Goal: Find specific page/section: Find specific page/section

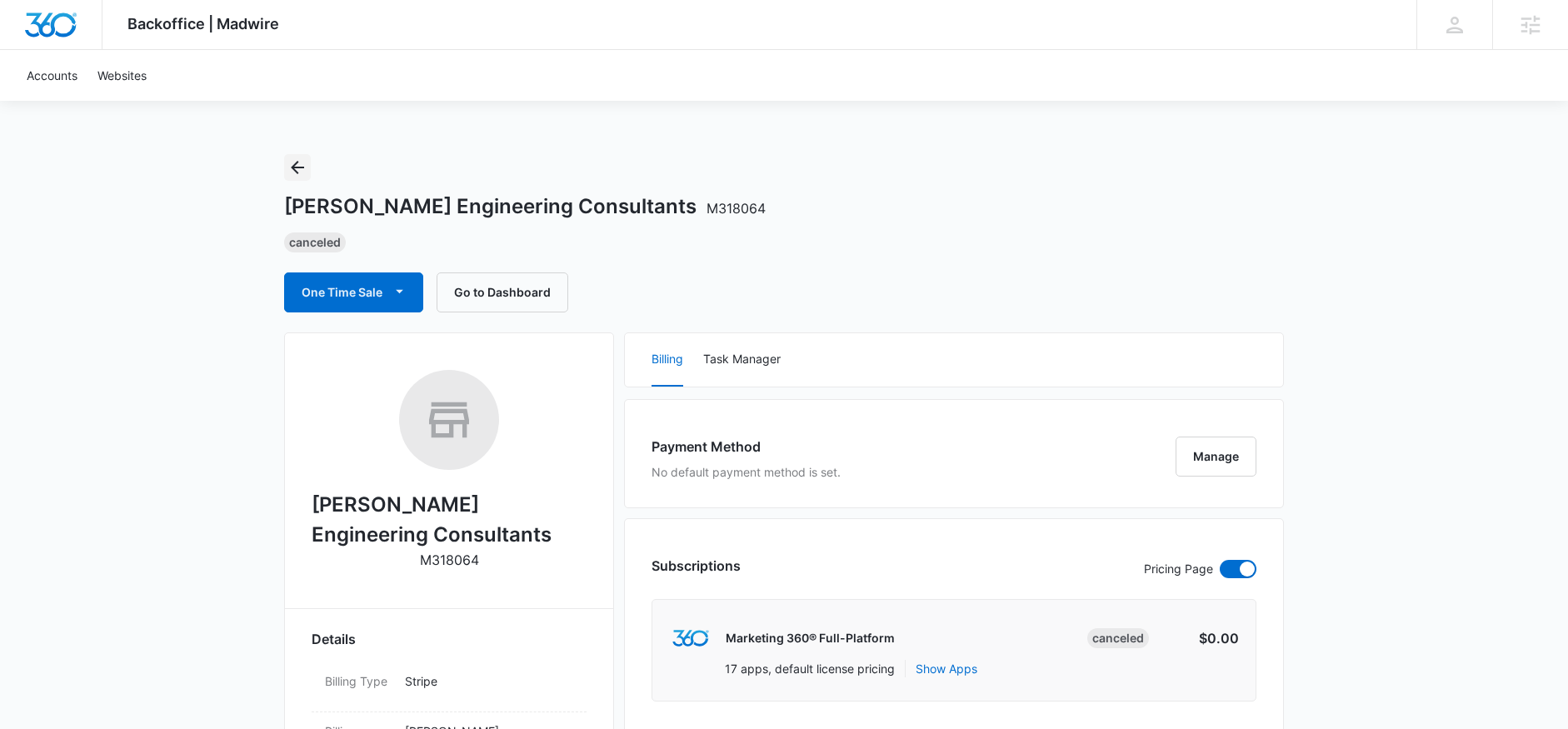
click at [307, 176] on icon "Back" at bounding box center [297, 167] width 20 height 20
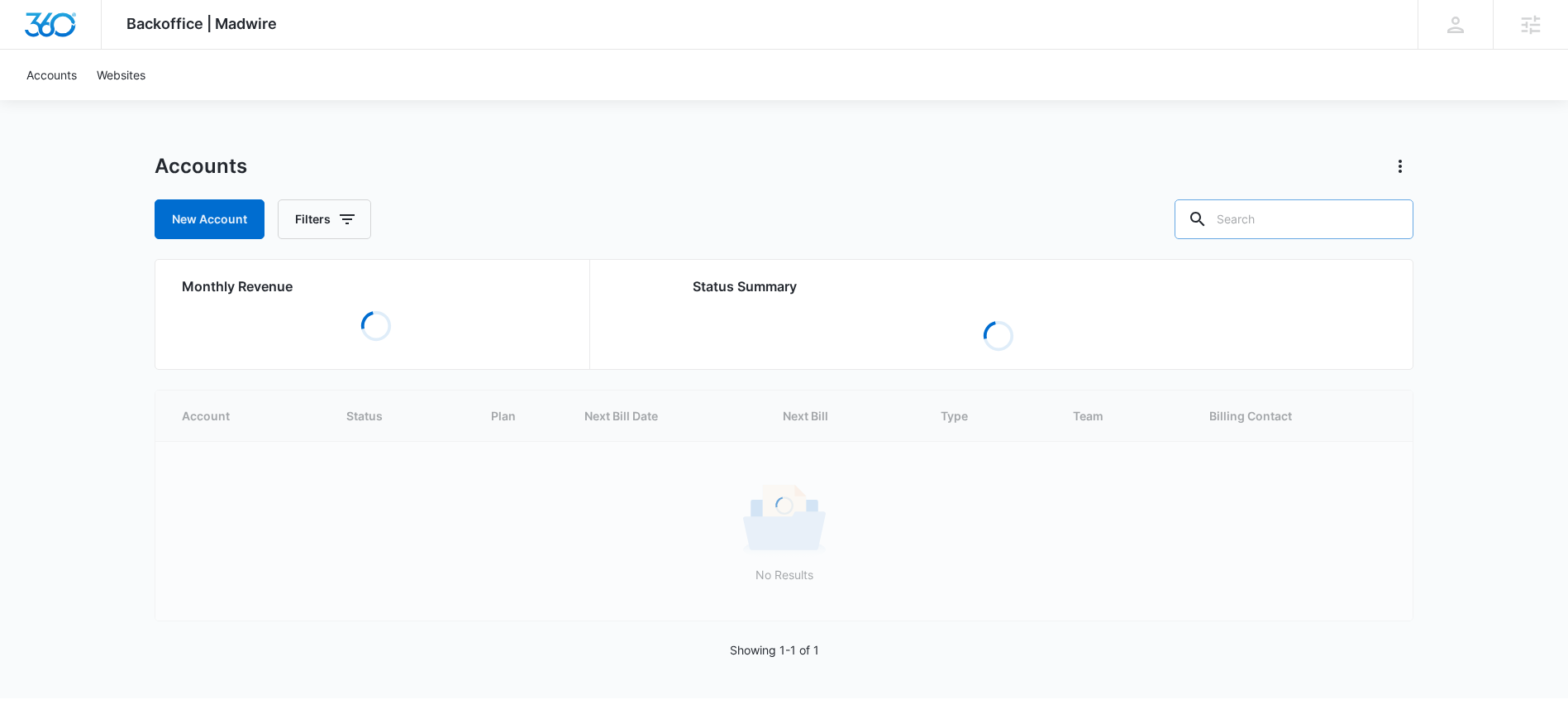
click at [1318, 220] on input "text" at bounding box center [1293, 218] width 239 height 40
paste input "M179890"
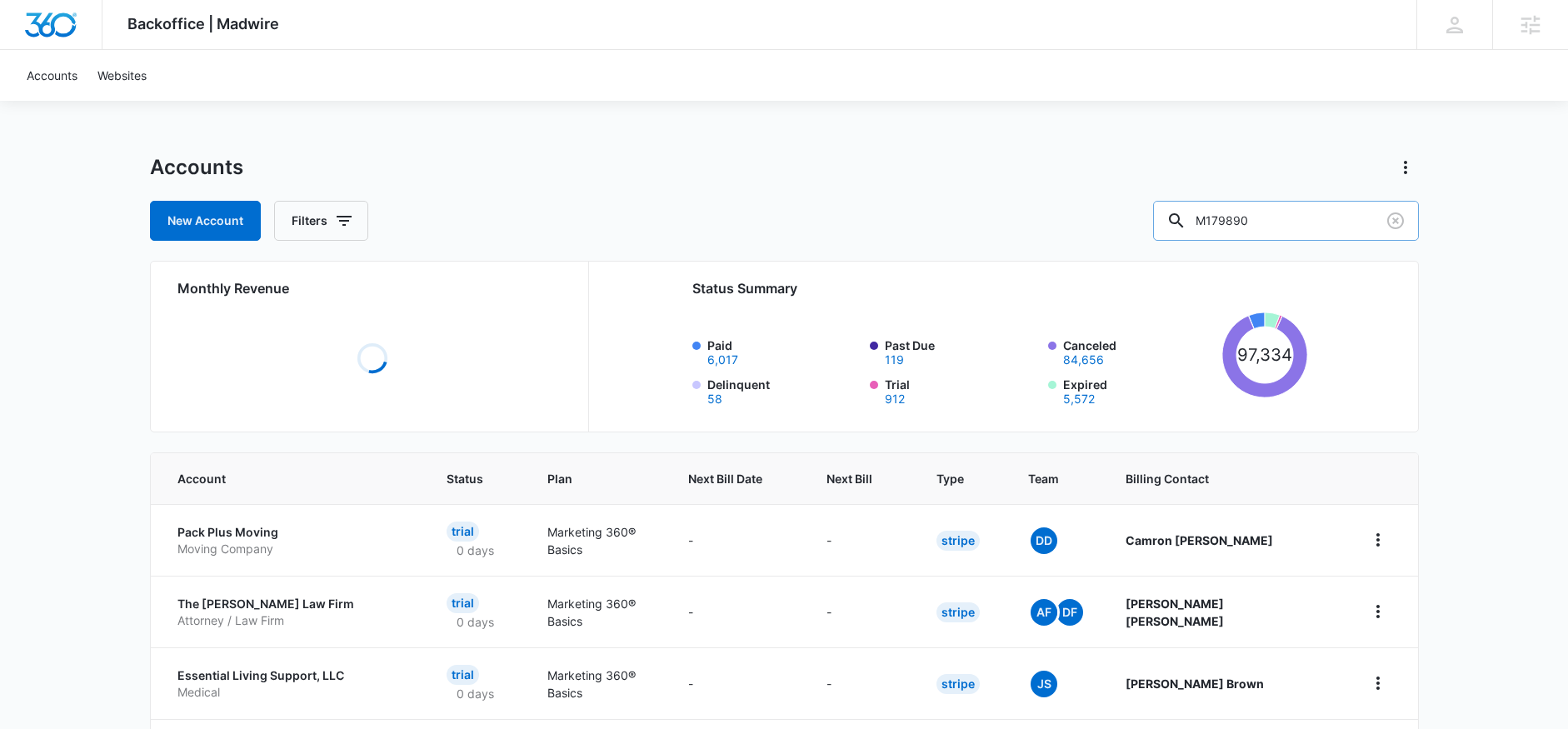
click at [1240, 223] on input "M179890" at bounding box center [1287, 220] width 266 height 40
click at [1312, 223] on input "M179890" at bounding box center [1287, 220] width 266 height 40
type input "M179890"
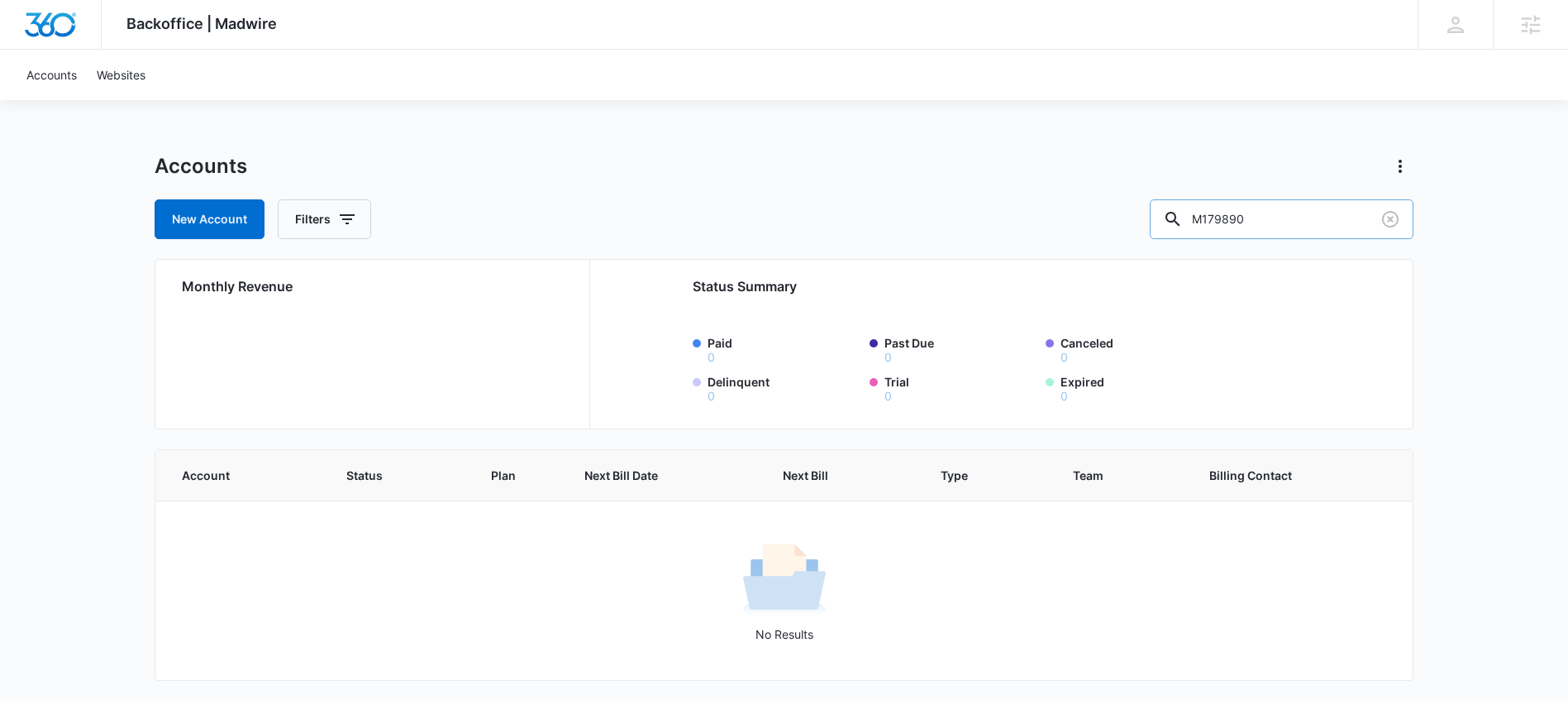
click at [1321, 225] on input "M179890" at bounding box center [1282, 218] width 264 height 40
click at [1235, 219] on input "M179890" at bounding box center [1282, 218] width 264 height 40
click at [896, 163] on div "Accounts" at bounding box center [784, 166] width 1259 height 26
click at [1301, 211] on input "M179890" at bounding box center [1282, 218] width 264 height 40
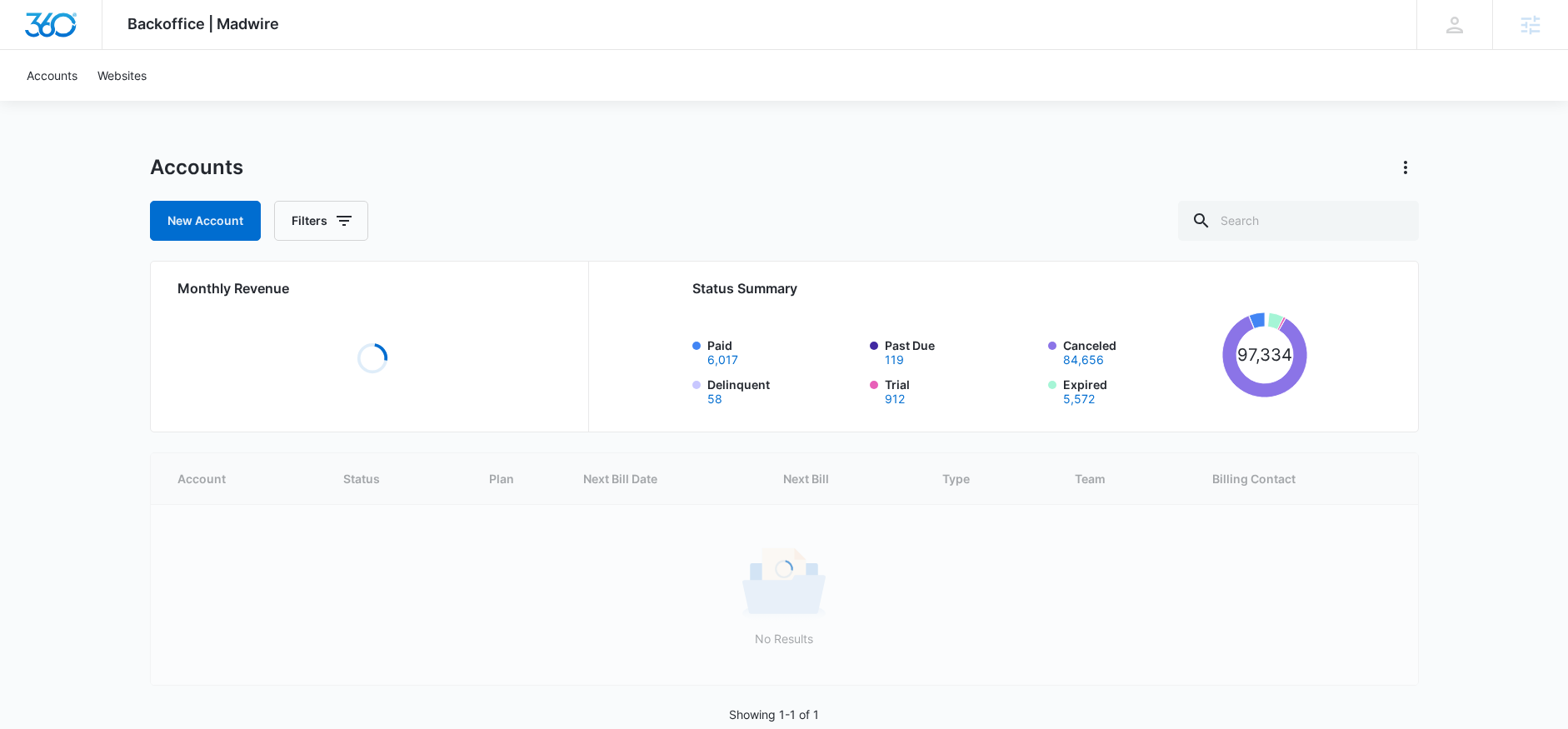
click at [501, 20] on div "Backoffice | Madwire Apps Settings ED Elizabeth Dutton elizabeth.dutton@madwire…" at bounding box center [784, 25] width 1568 height 50
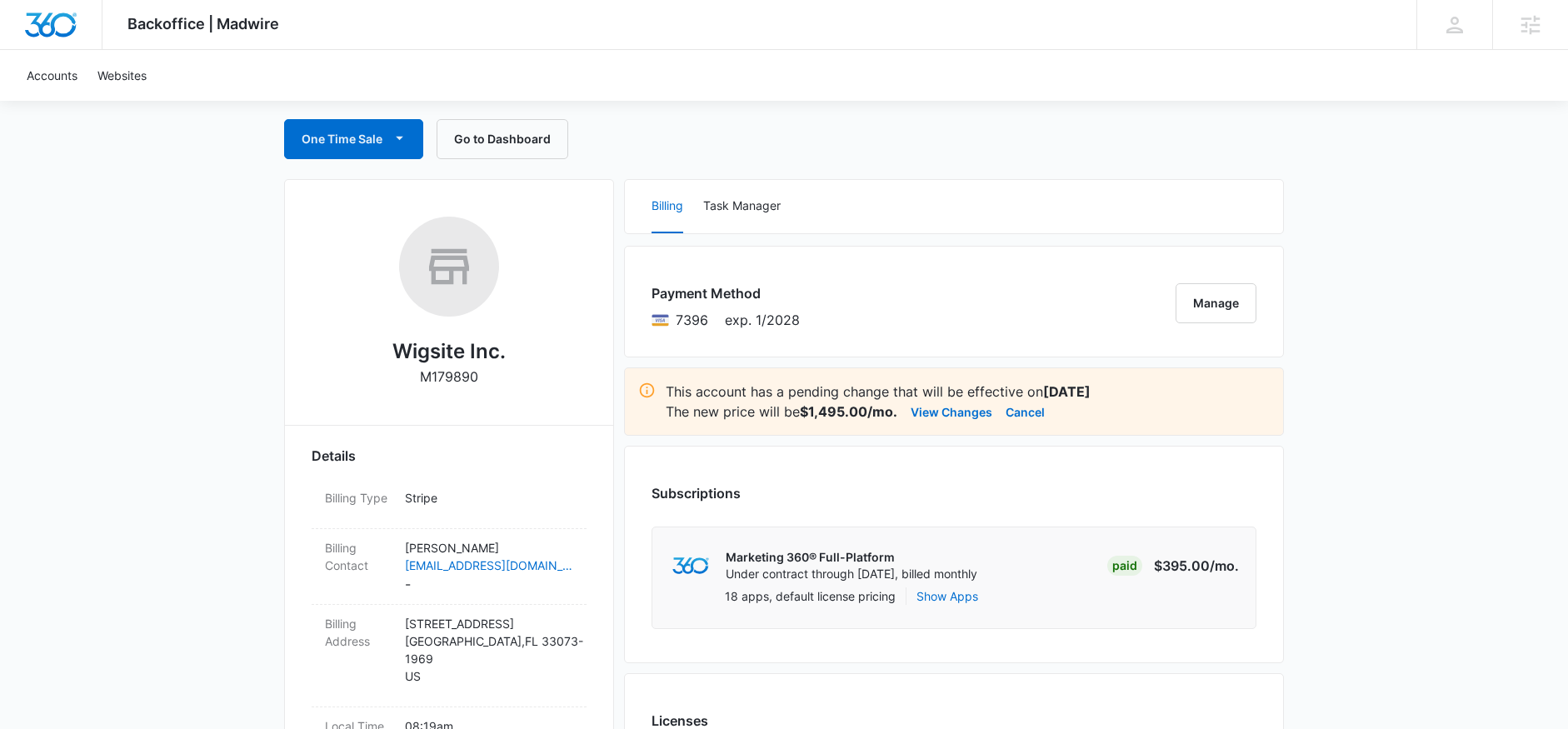
scroll to position [157, 0]
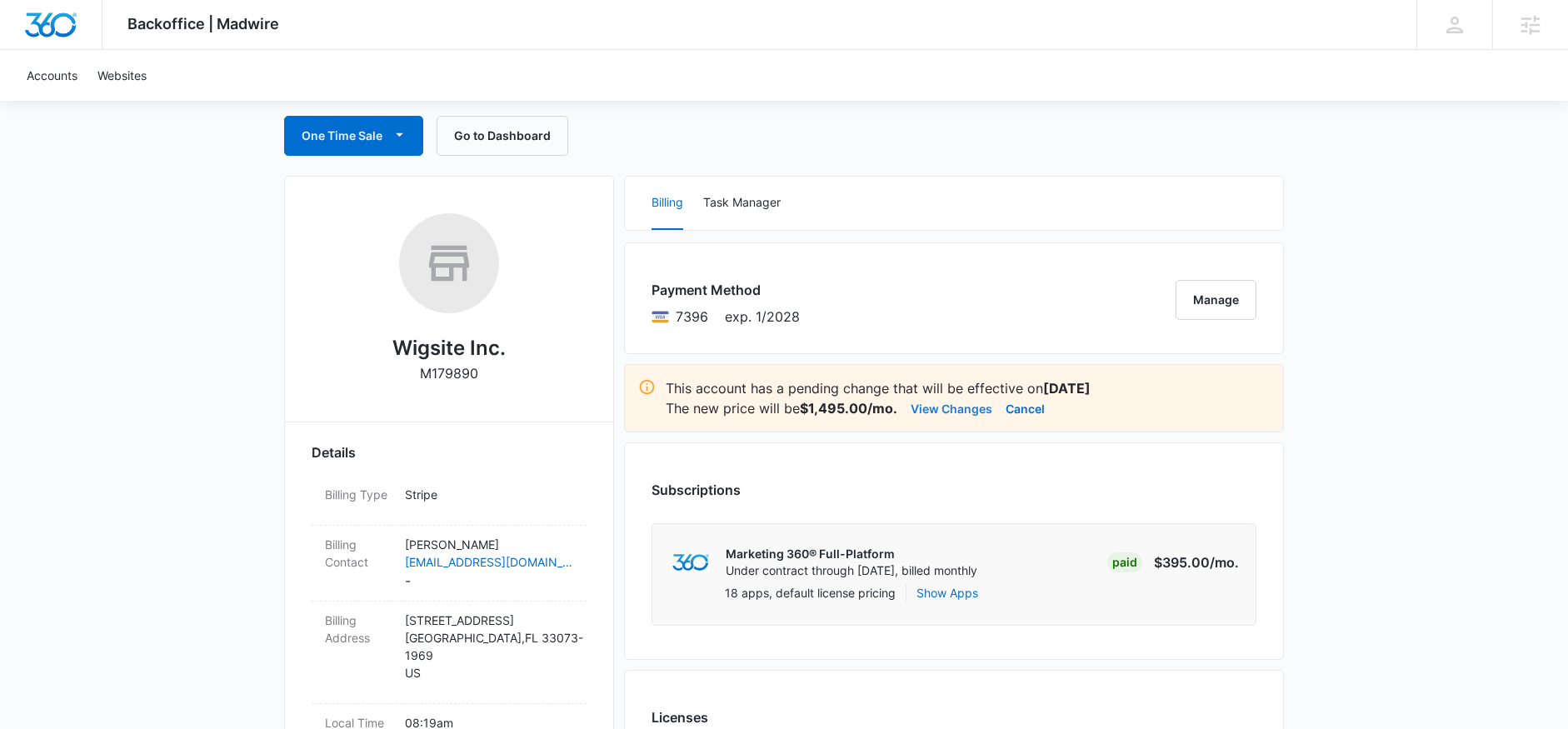
click at [957, 405] on button "View Changes" at bounding box center [951, 408] width 82 height 20
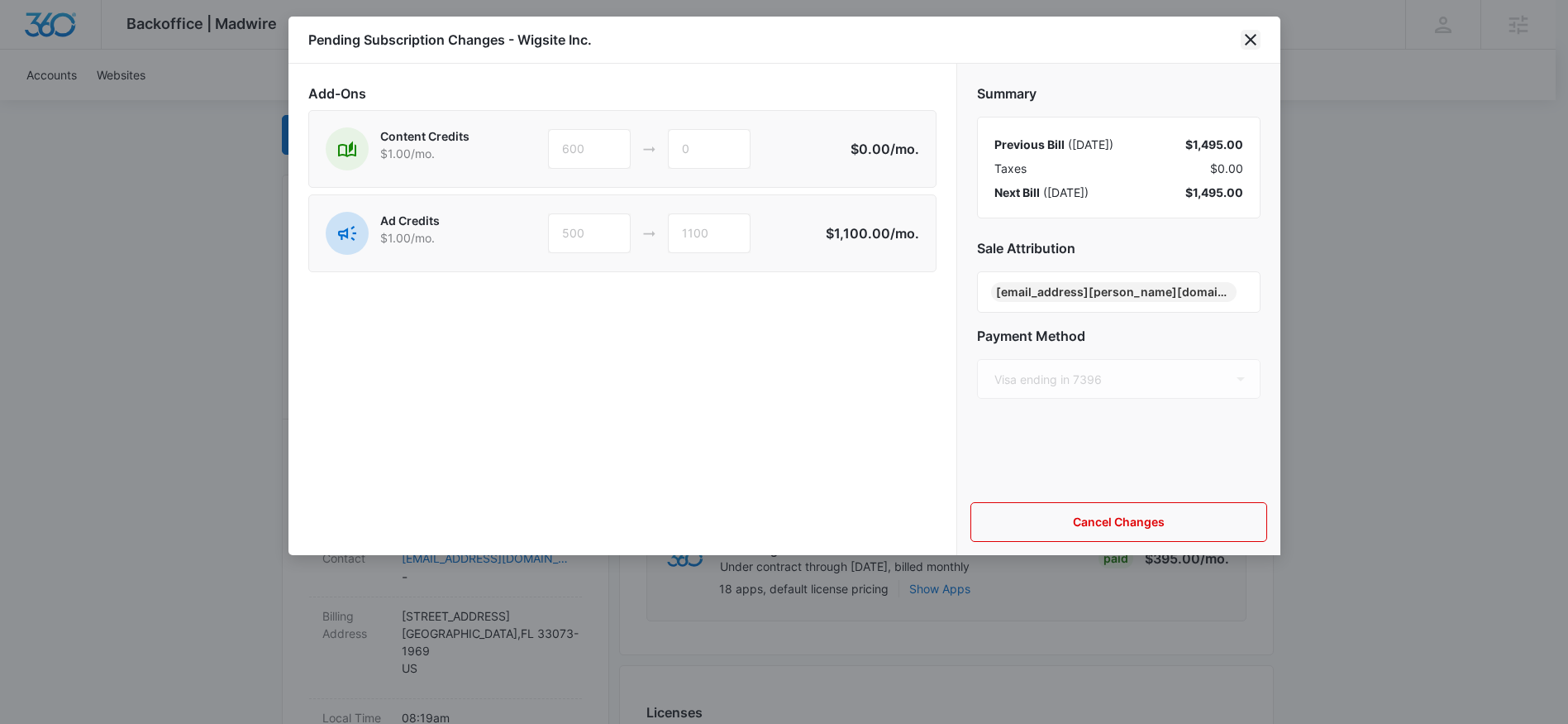
click at [1241, 43] on icon "close" at bounding box center [1251, 40] width 20 height 20
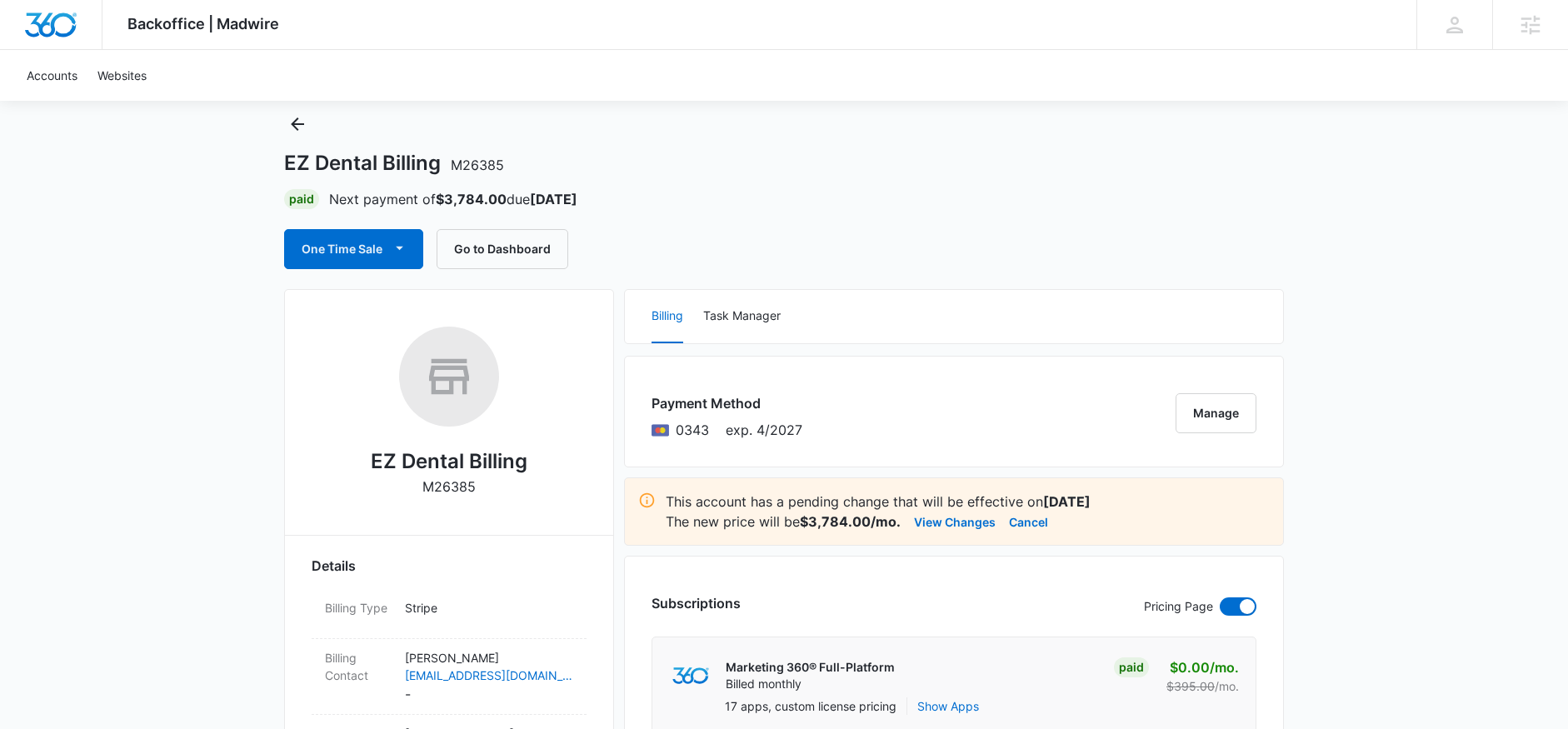
scroll to position [80, 0]
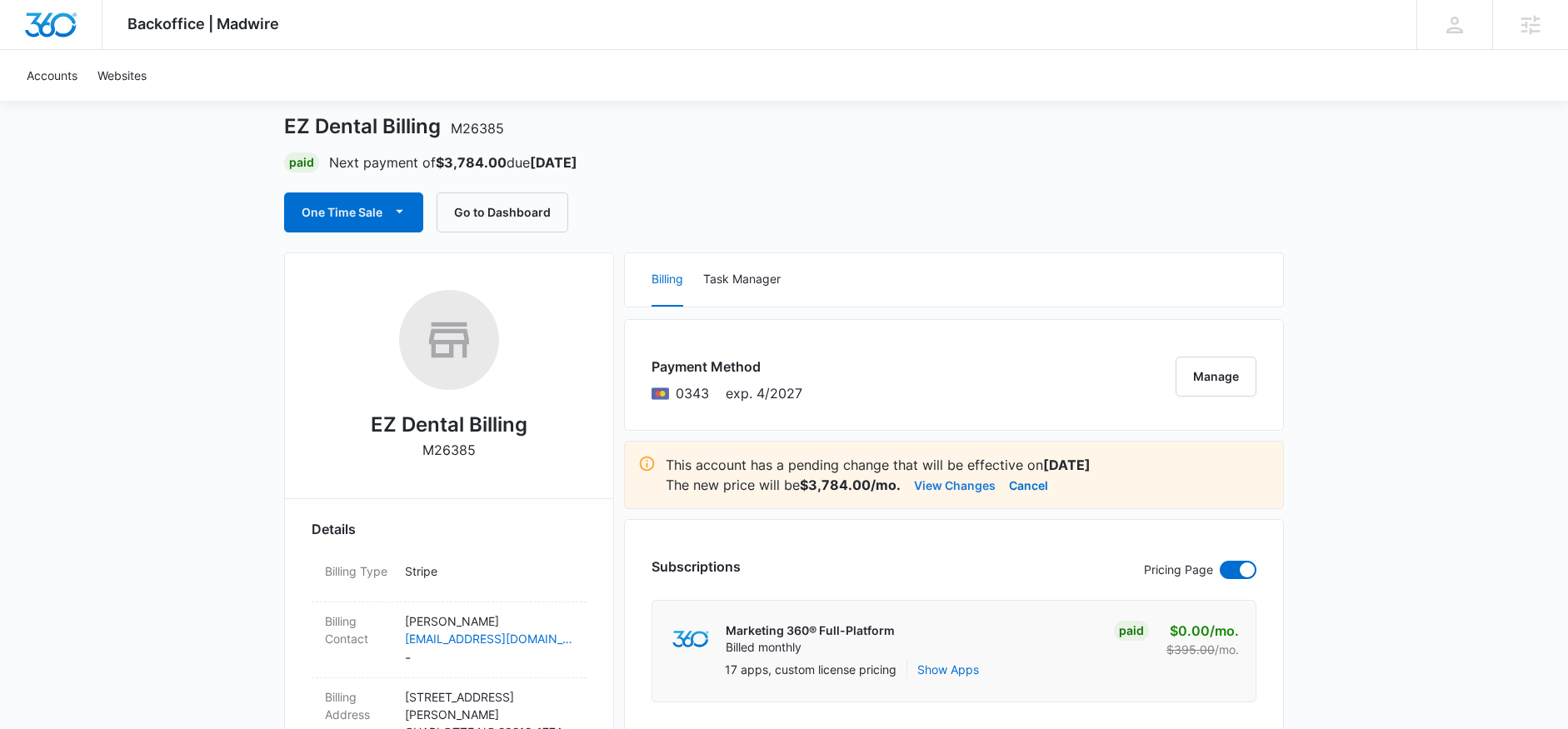
click at [955, 486] on button "View Changes" at bounding box center [955, 484] width 82 height 20
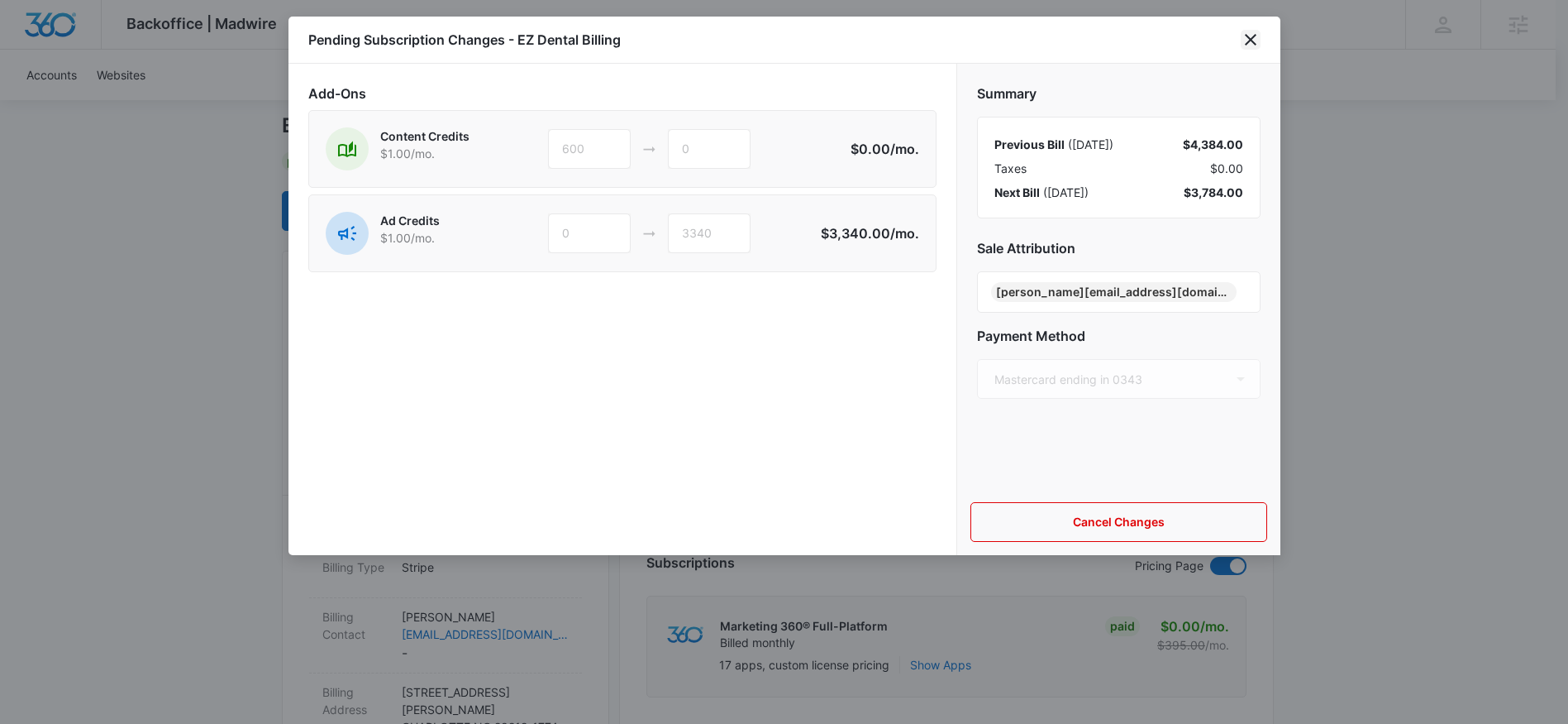
click at [1244, 40] on icon "close" at bounding box center [1251, 40] width 20 height 20
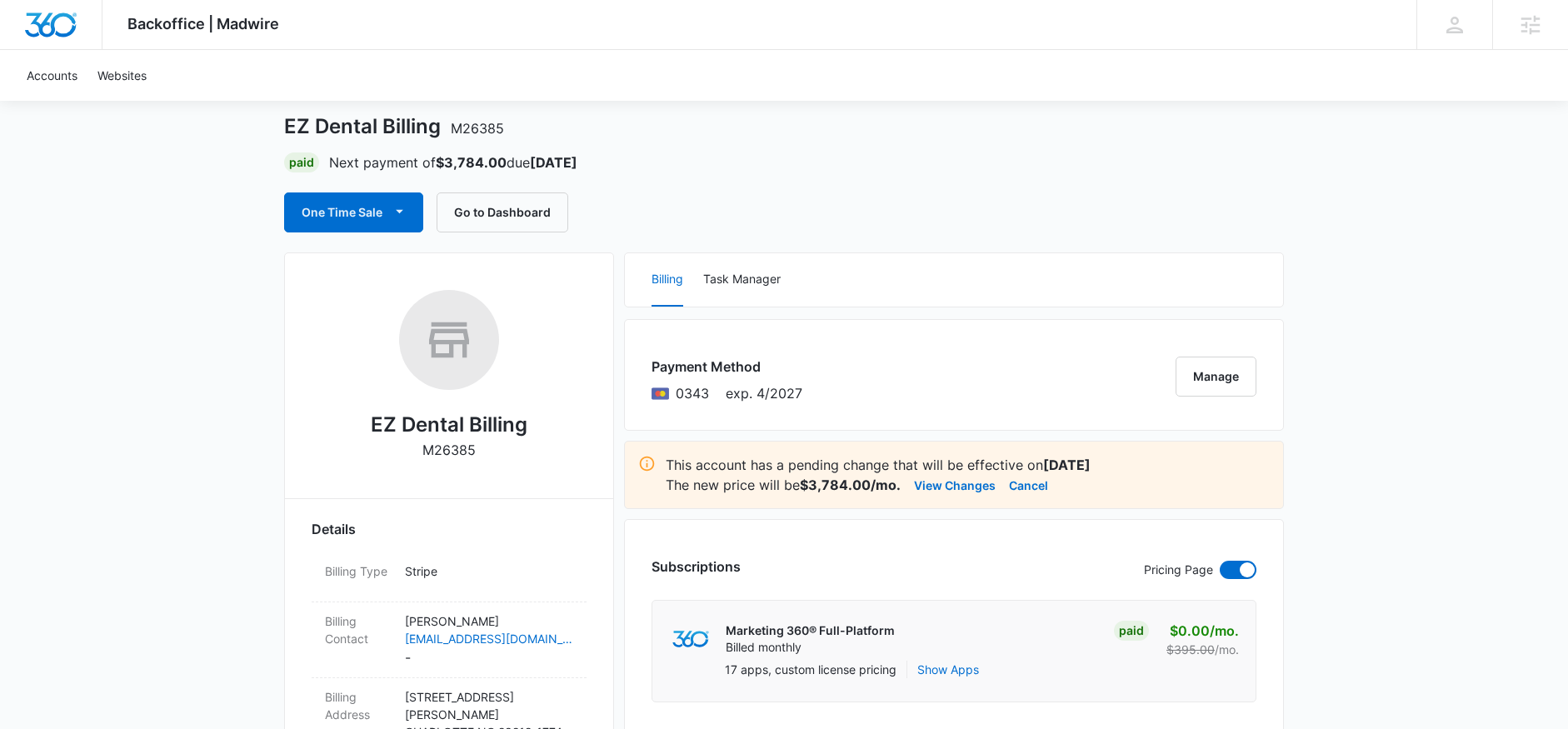
click at [43, 75] on link "Accounts" at bounding box center [52, 74] width 71 height 51
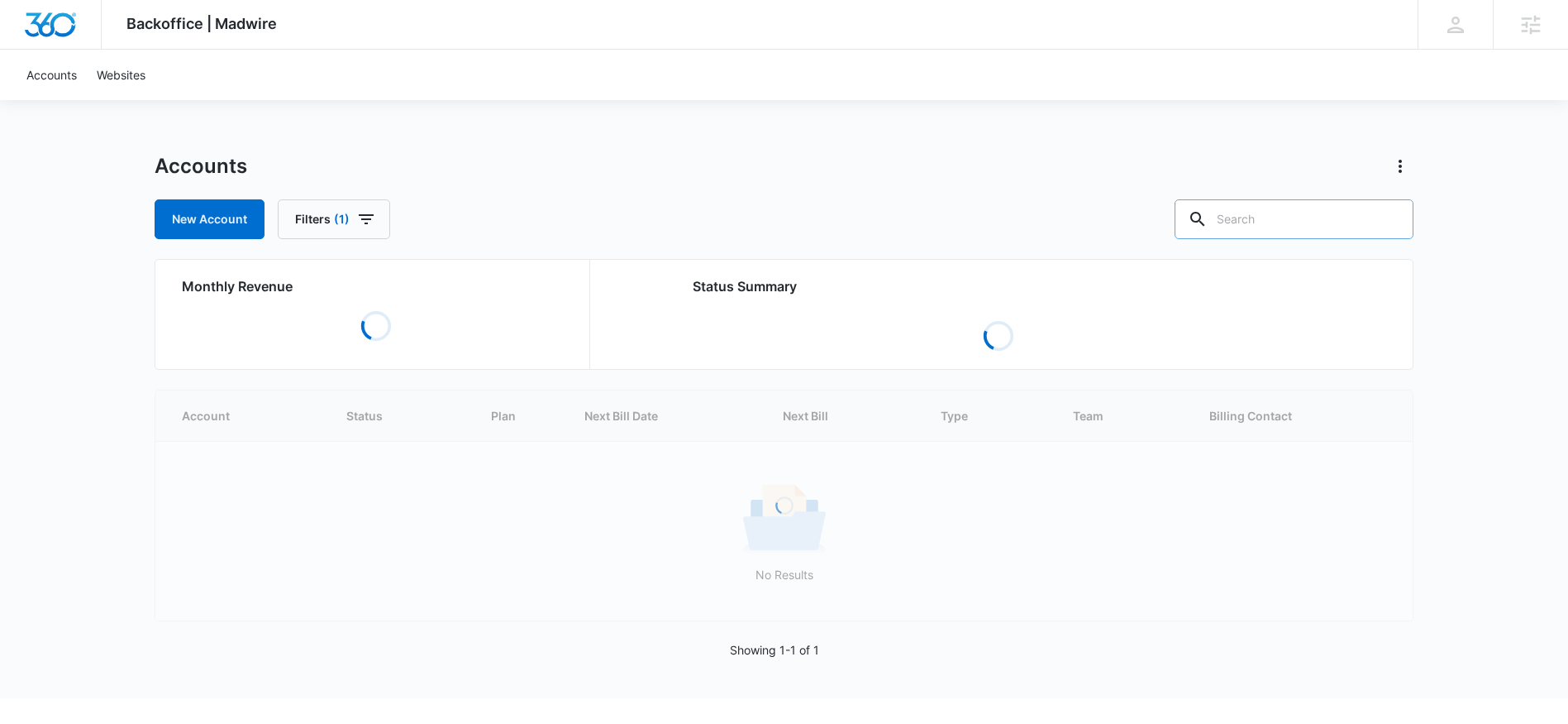
click at [1320, 232] on input "text" at bounding box center [1293, 218] width 239 height 40
paste input "M318177"
type input "M318177"
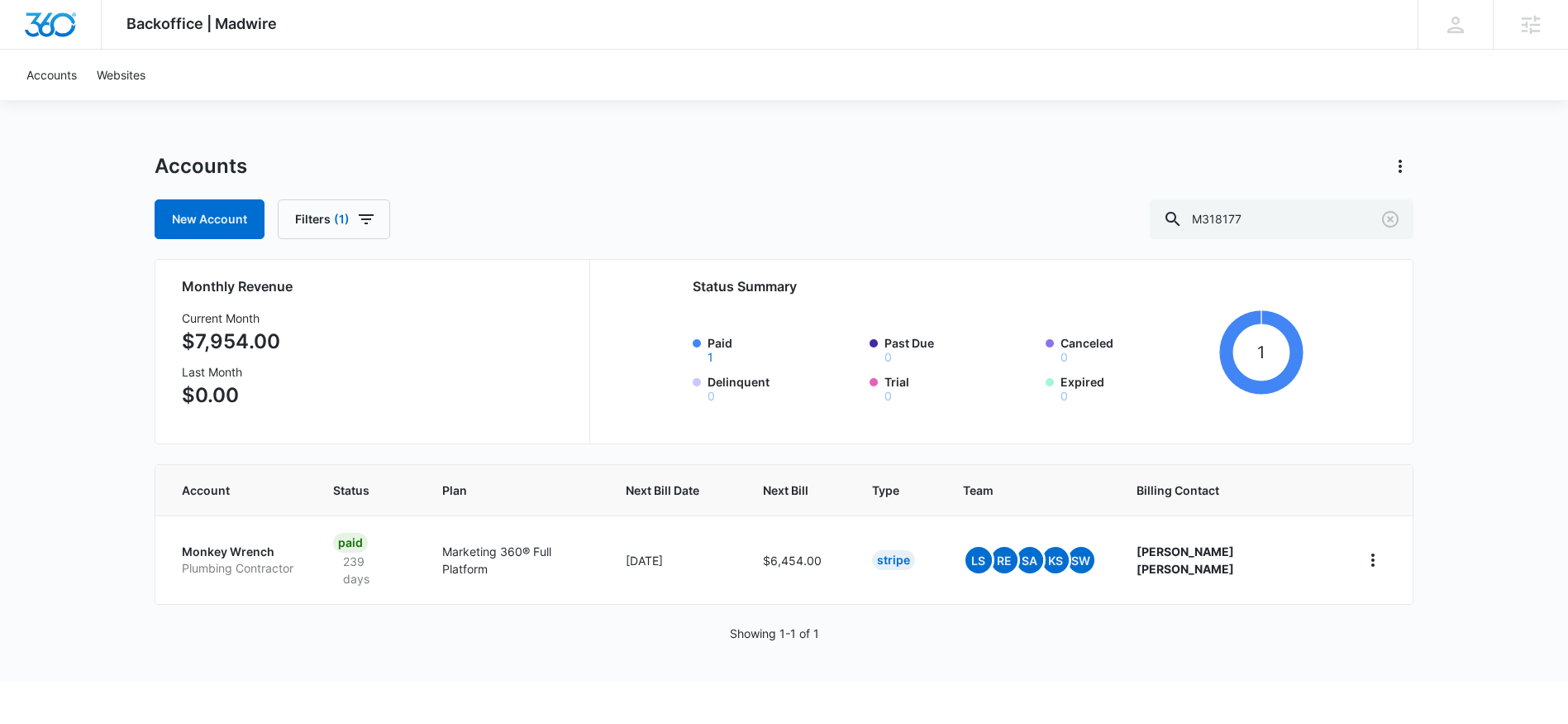
click at [197, 545] on p "Monkey Wrench" at bounding box center [238, 551] width 112 height 17
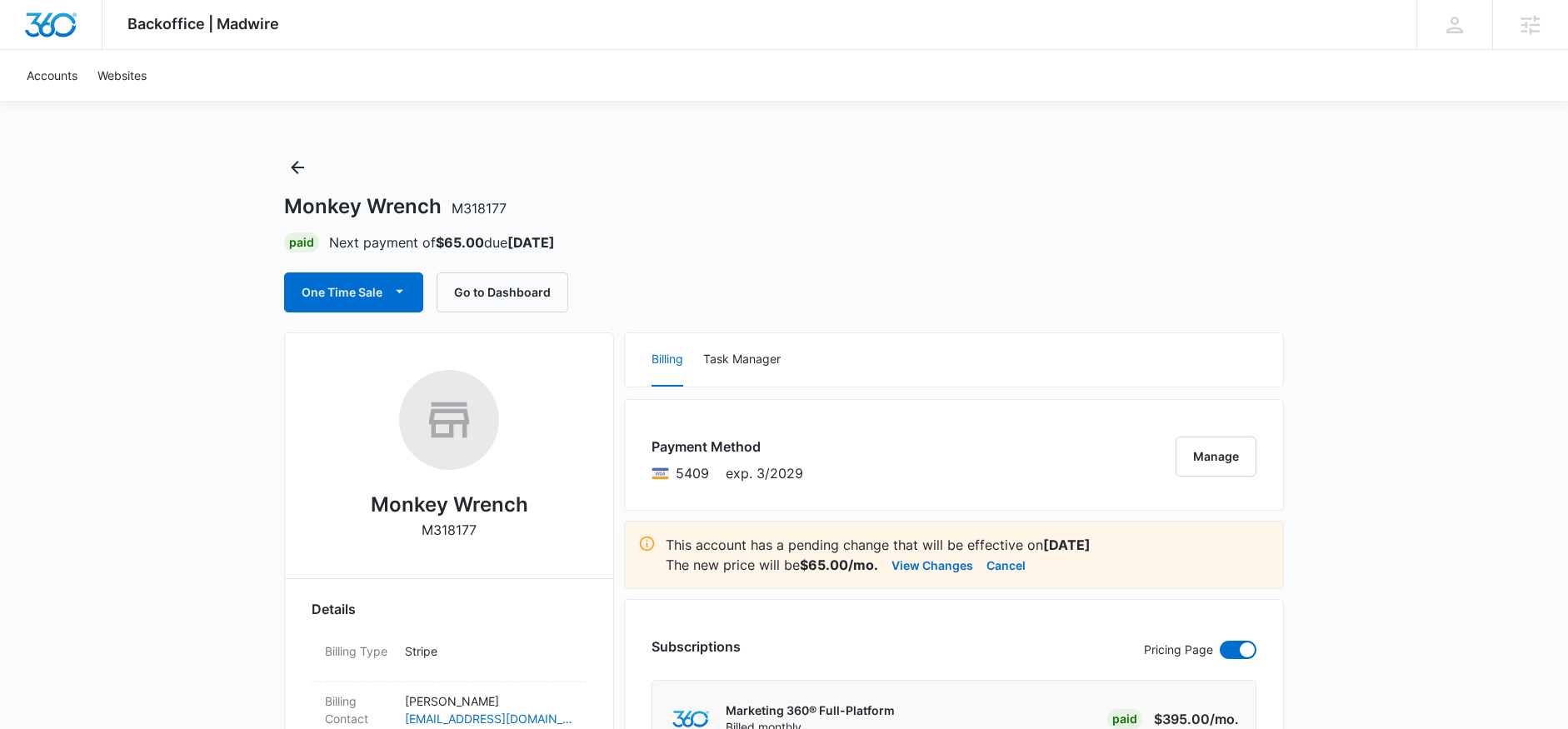
scroll to position [149, 0]
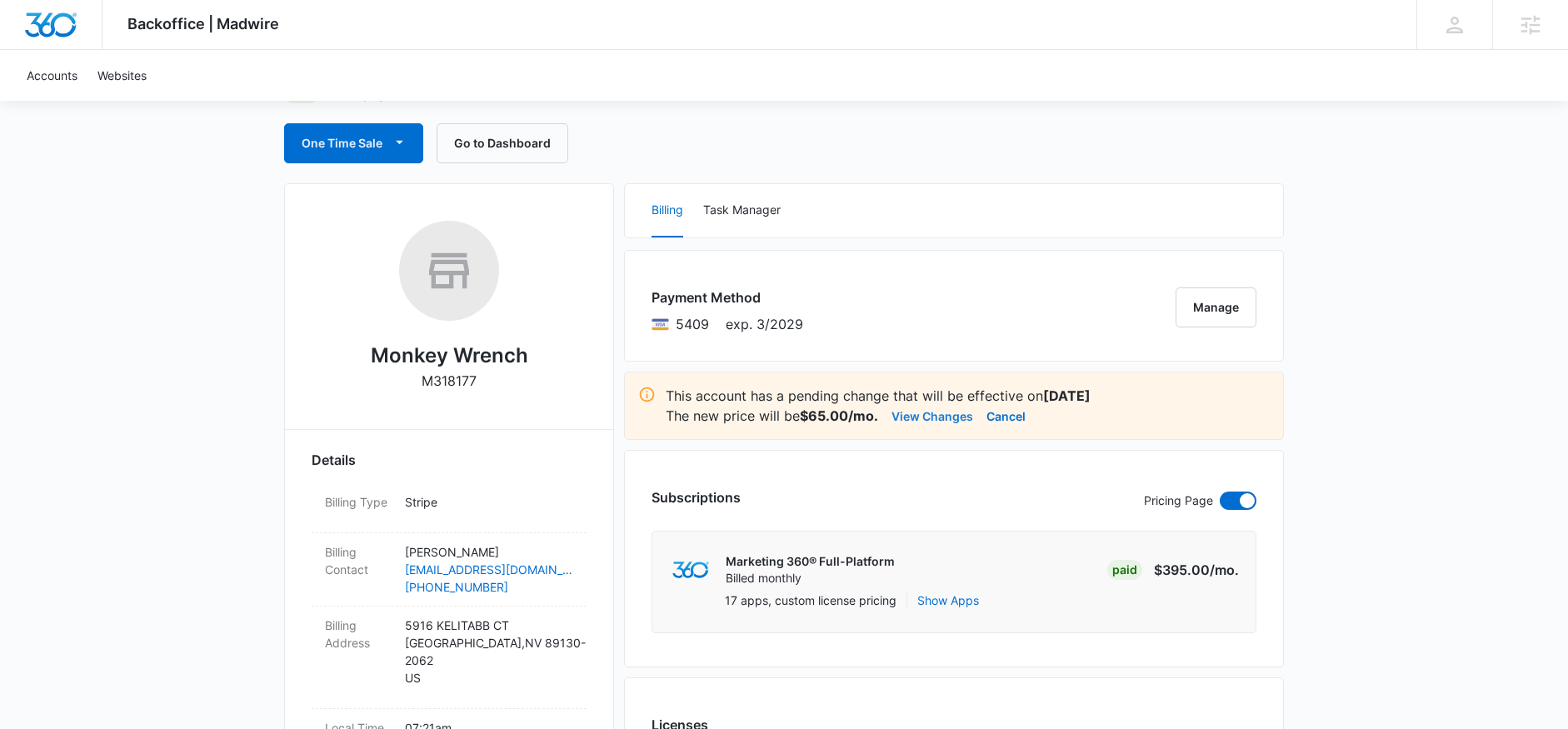
click at [935, 415] on button "View Changes" at bounding box center [933, 415] width 82 height 20
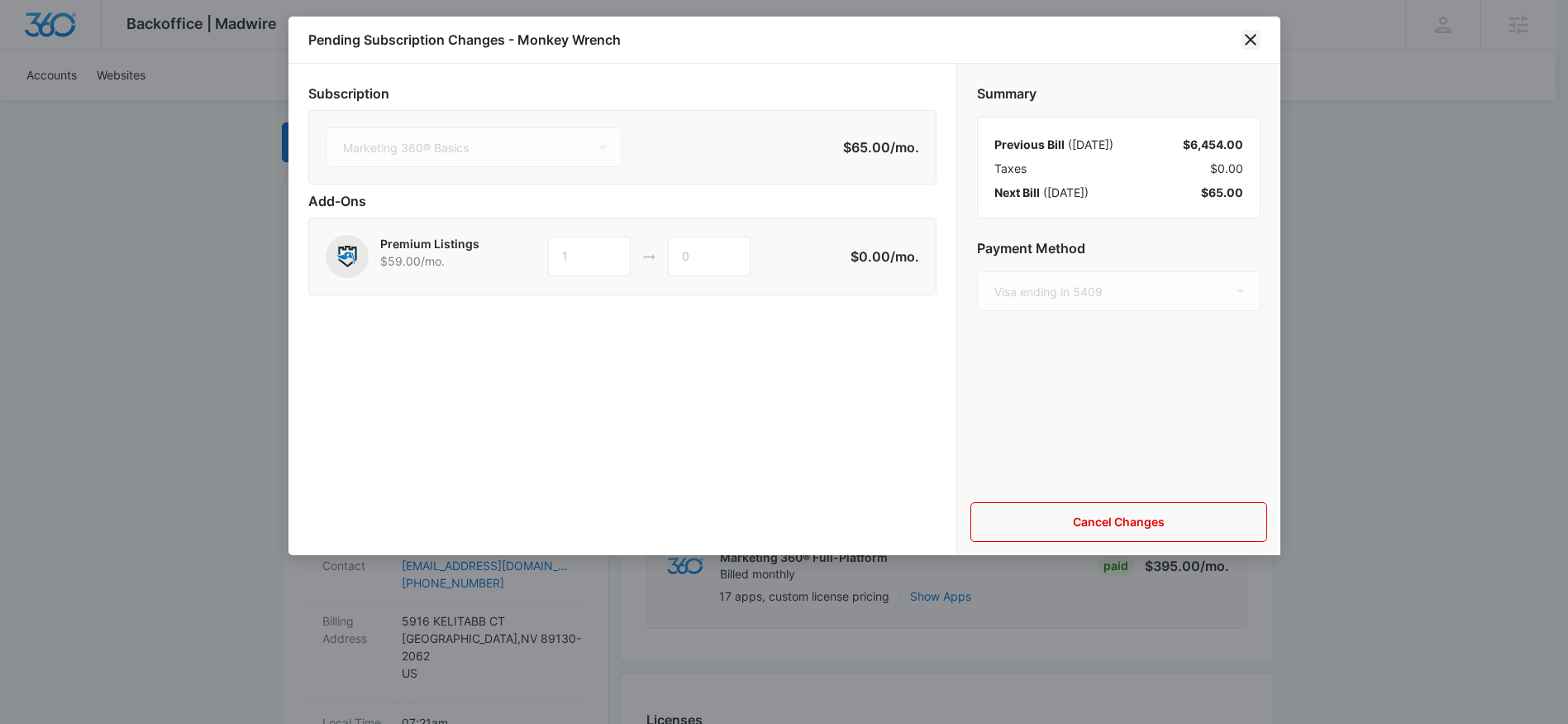
click at [1248, 40] on icon "close" at bounding box center [1251, 40] width 20 height 20
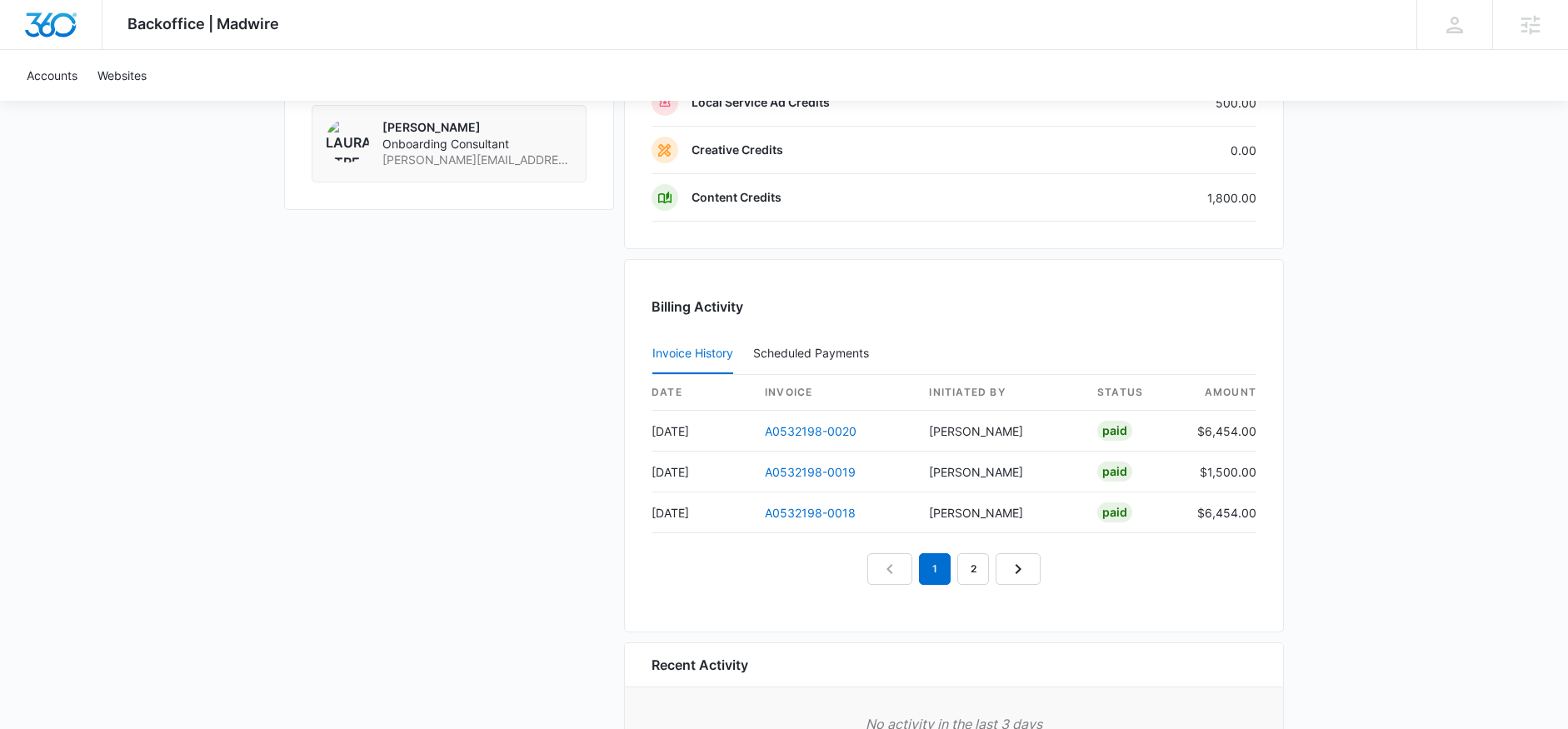
scroll to position [1698, 0]
